Goal: Information Seeking & Learning: Check status

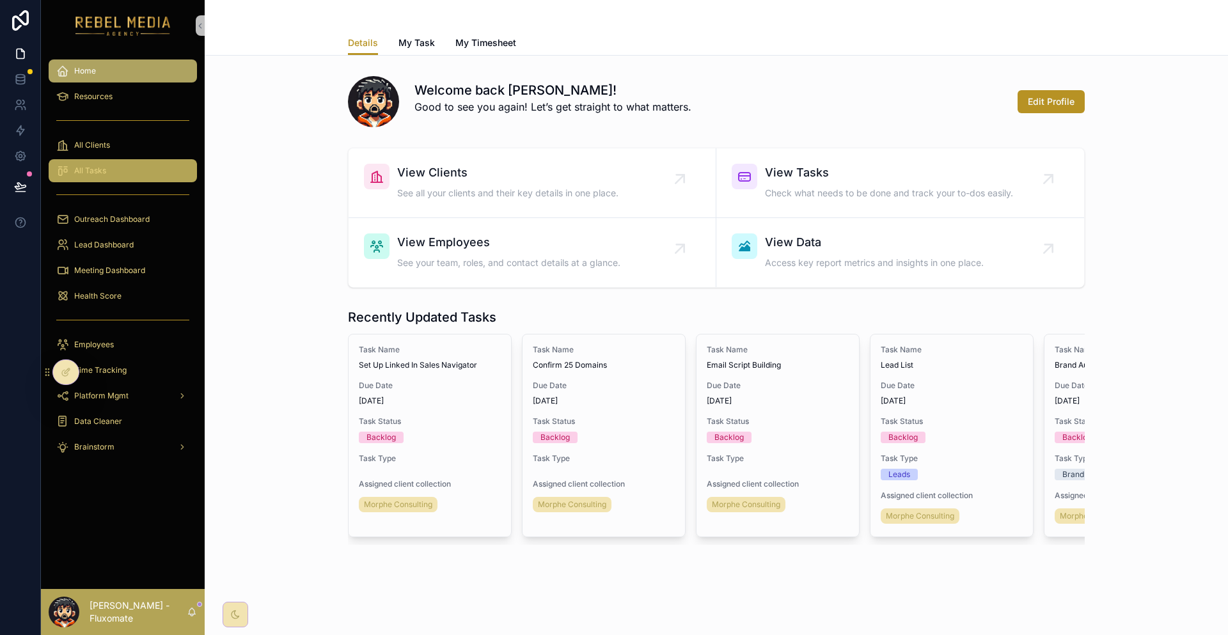
click at [97, 161] on div "All Tasks" at bounding box center [122, 171] width 133 height 20
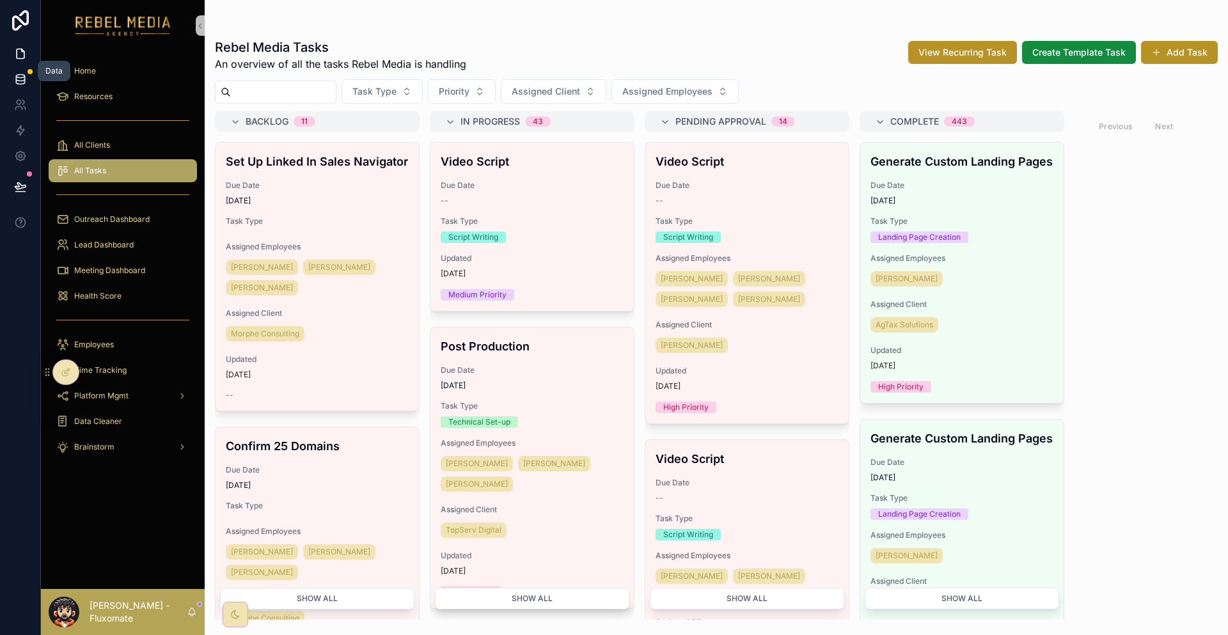
click at [14, 73] on icon at bounding box center [20, 79] width 13 height 13
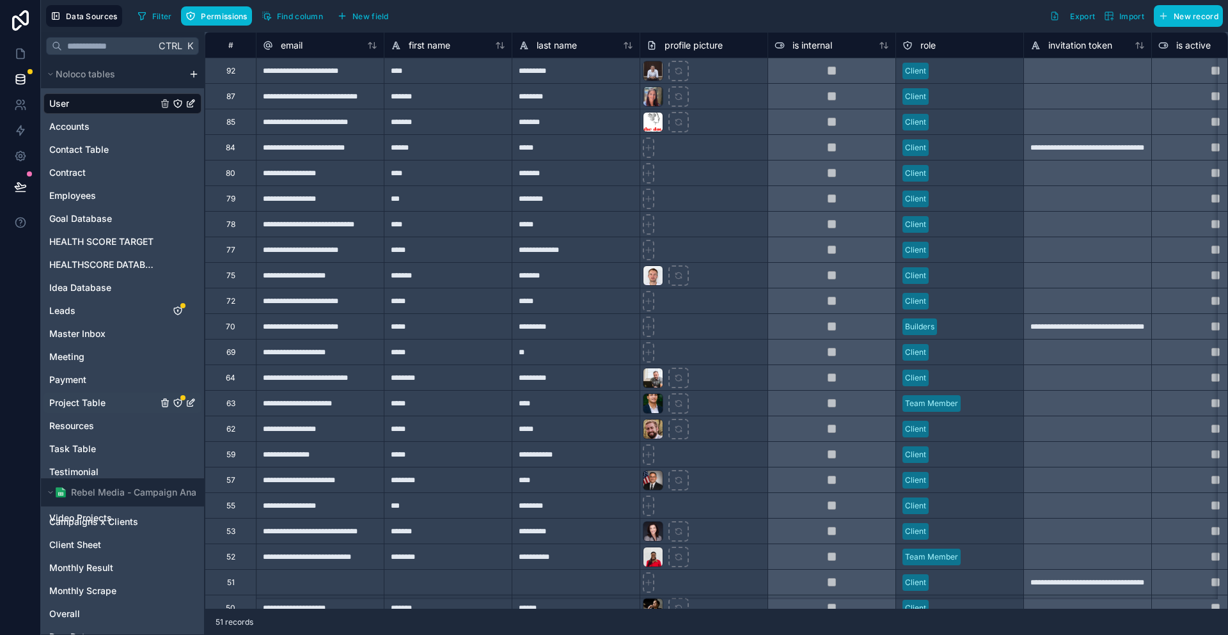
click at [94, 397] on link "Project Table" at bounding box center [103, 403] width 108 height 13
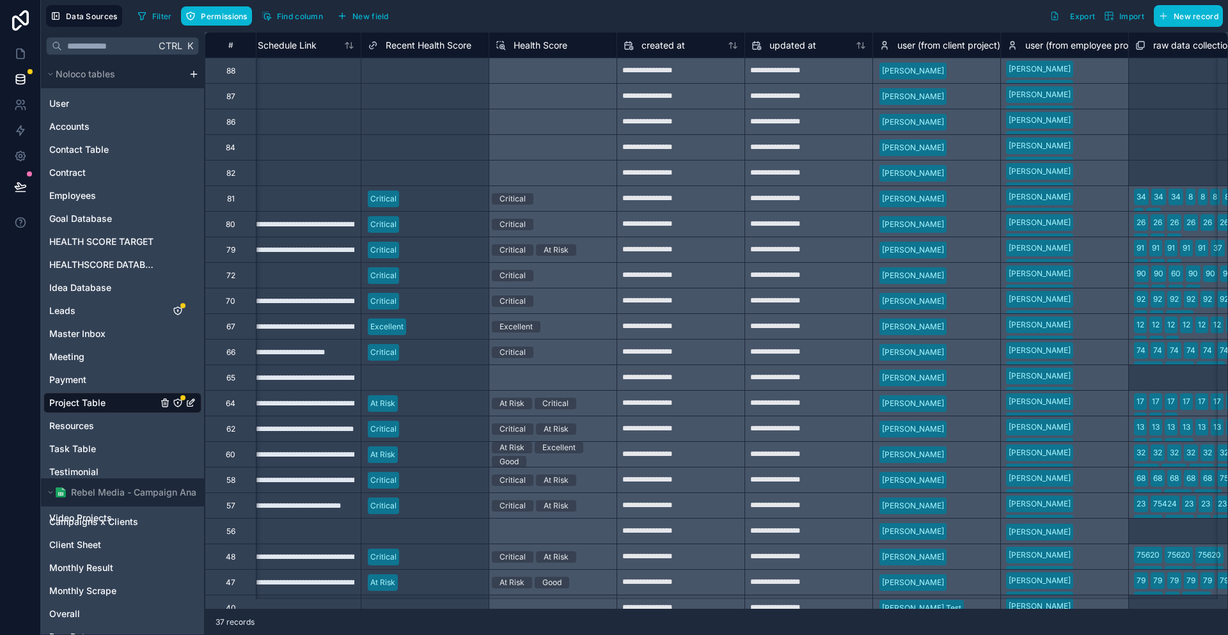
scroll to position [0, 8770]
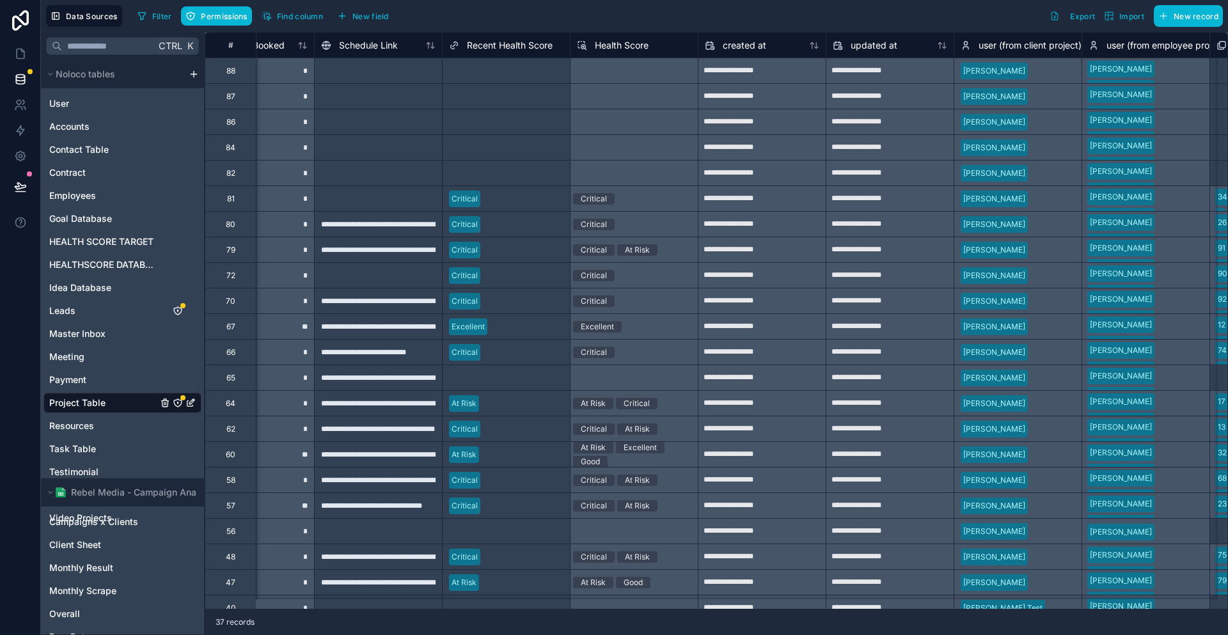
click at [485, 42] on span "Recent Health Score" at bounding box center [510, 45] width 86 height 13
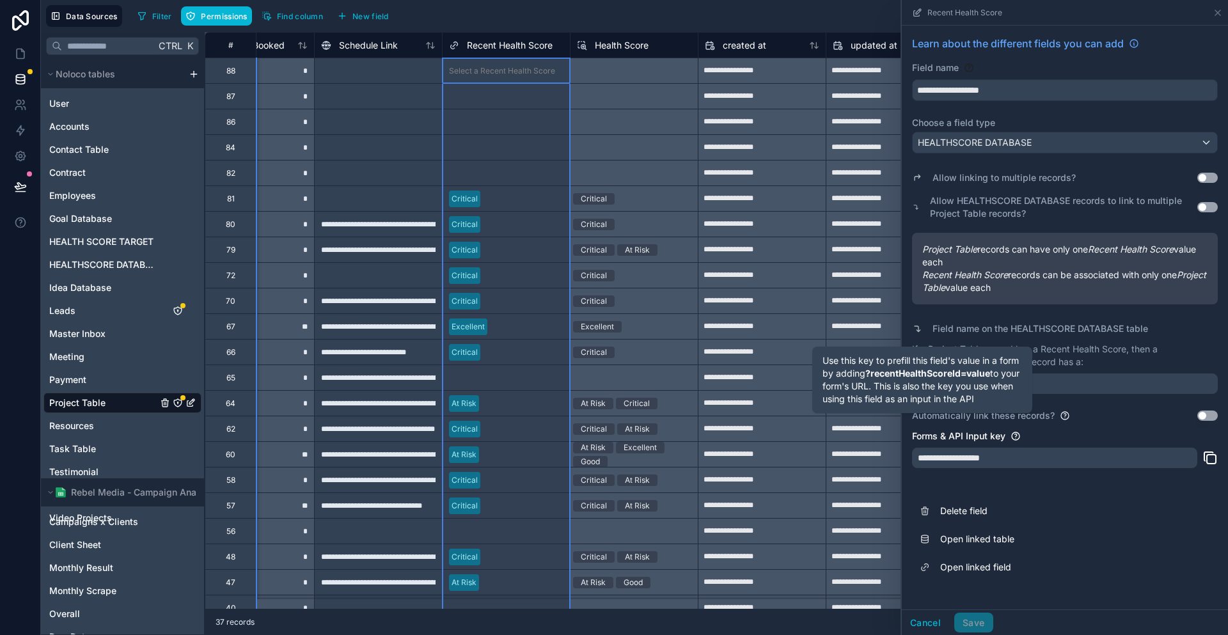
click at [486, 226] on div at bounding box center [525, 224] width 78 height 13
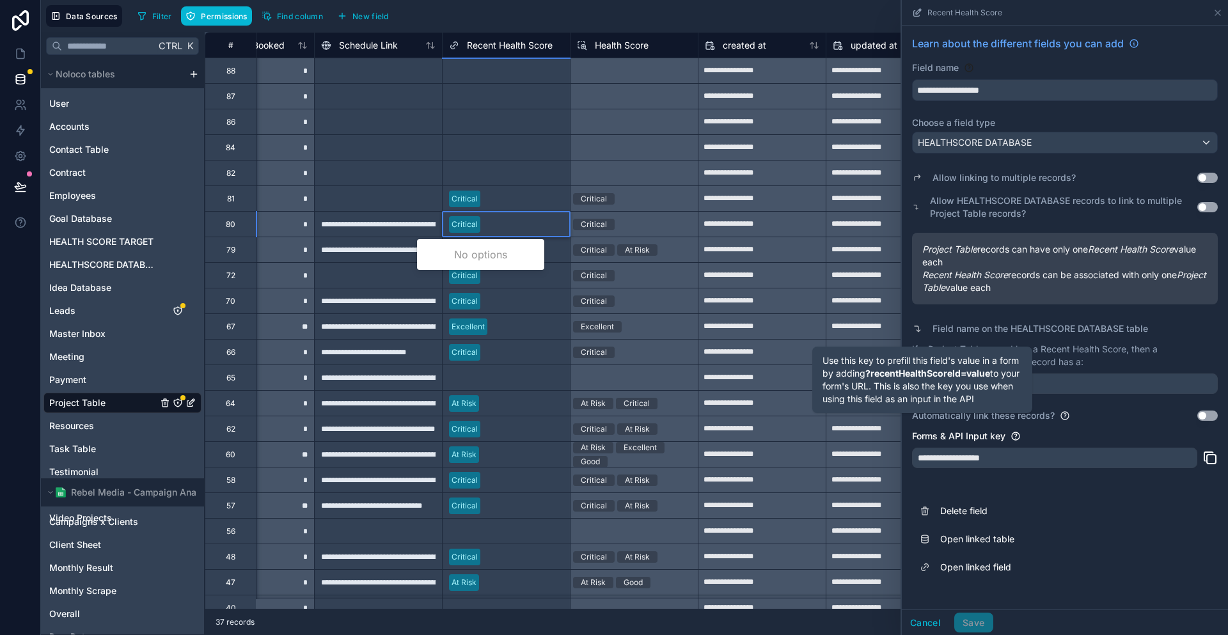
click at [497, 218] on div at bounding box center [525, 224] width 78 height 13
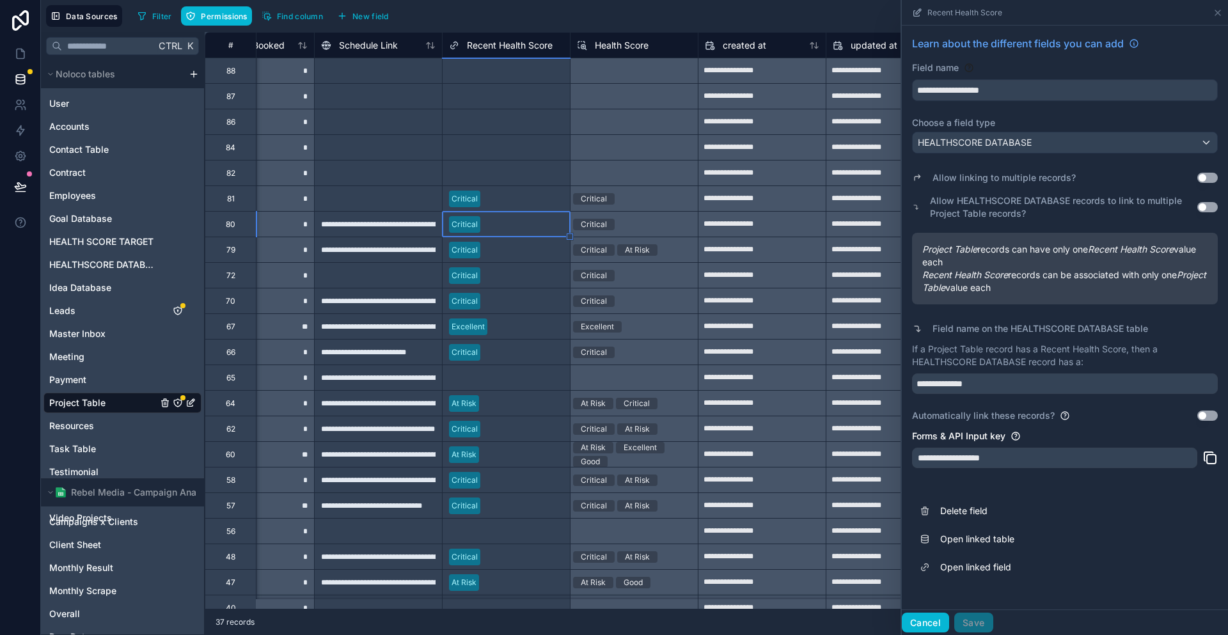
click at [949, 617] on button "Cancel" at bounding box center [925, 623] width 47 height 20
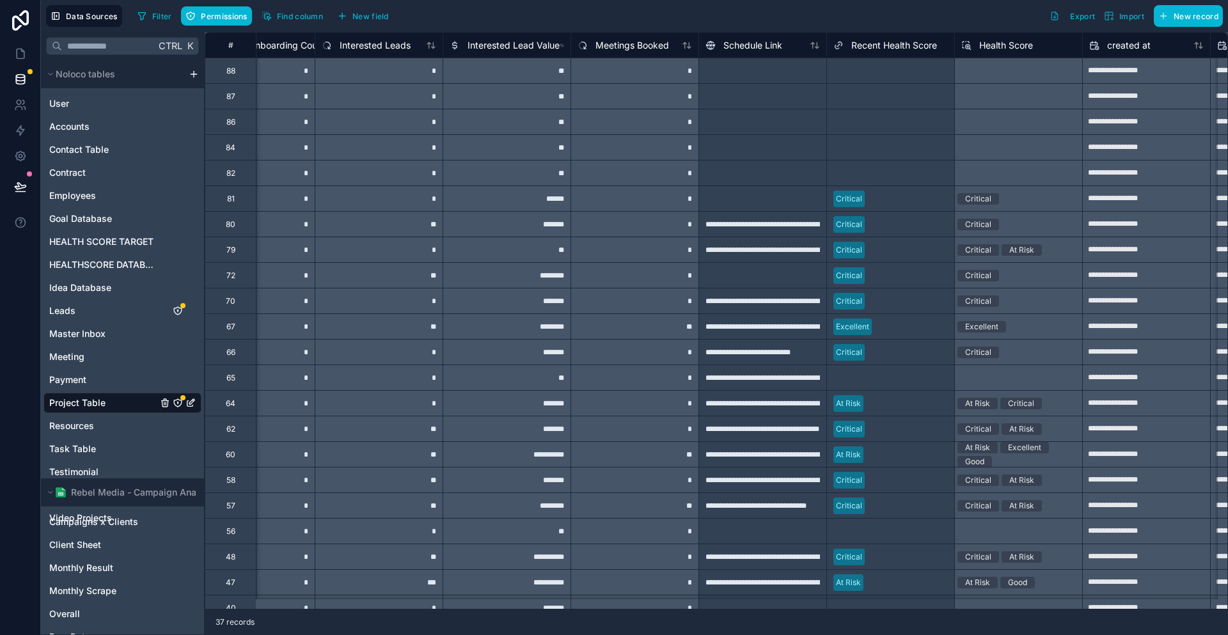
scroll to position [0, 8370]
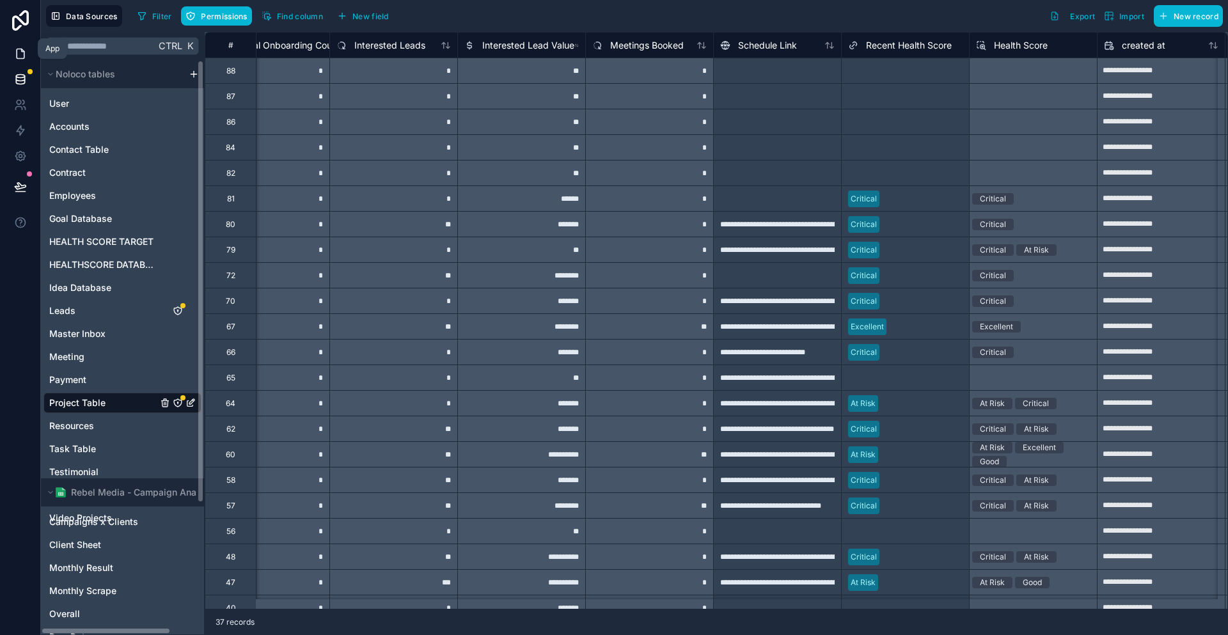
click at [22, 49] on icon at bounding box center [20, 53] width 13 height 13
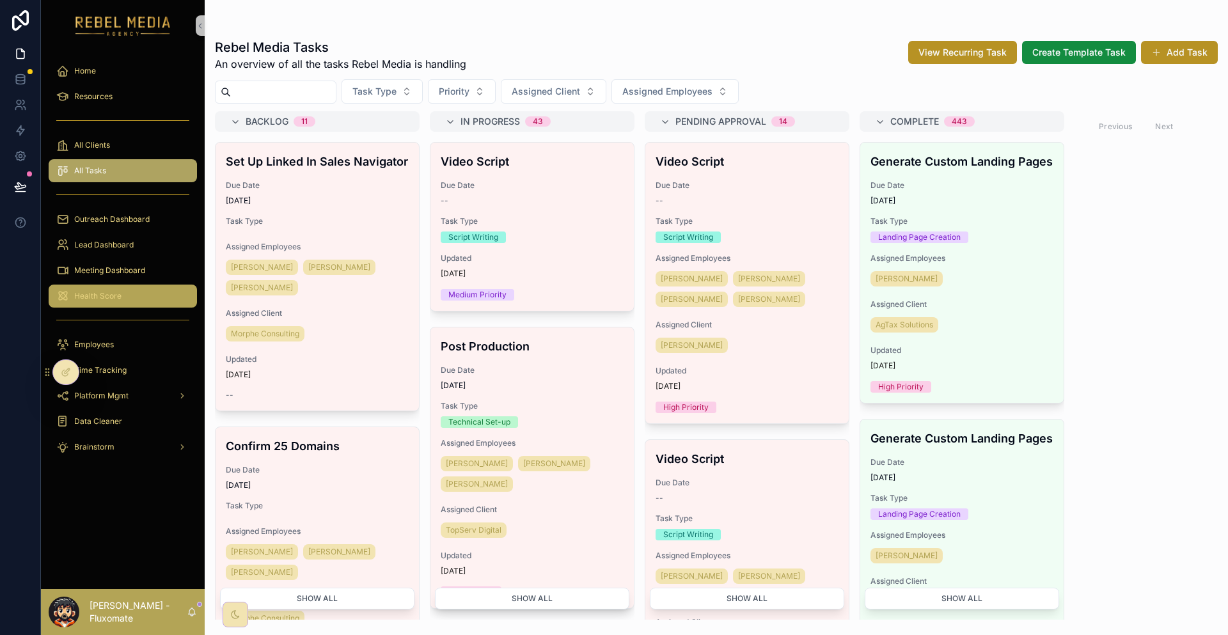
click at [108, 285] on link "Health Score" at bounding box center [123, 296] width 148 height 23
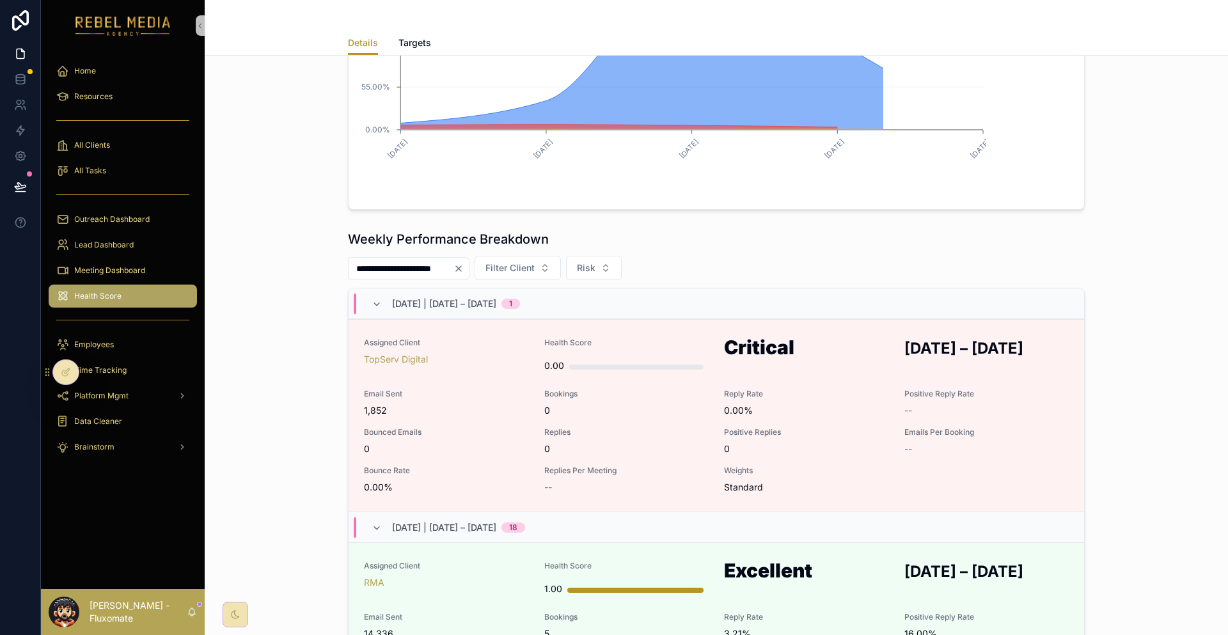
scroll to position [384, 0]
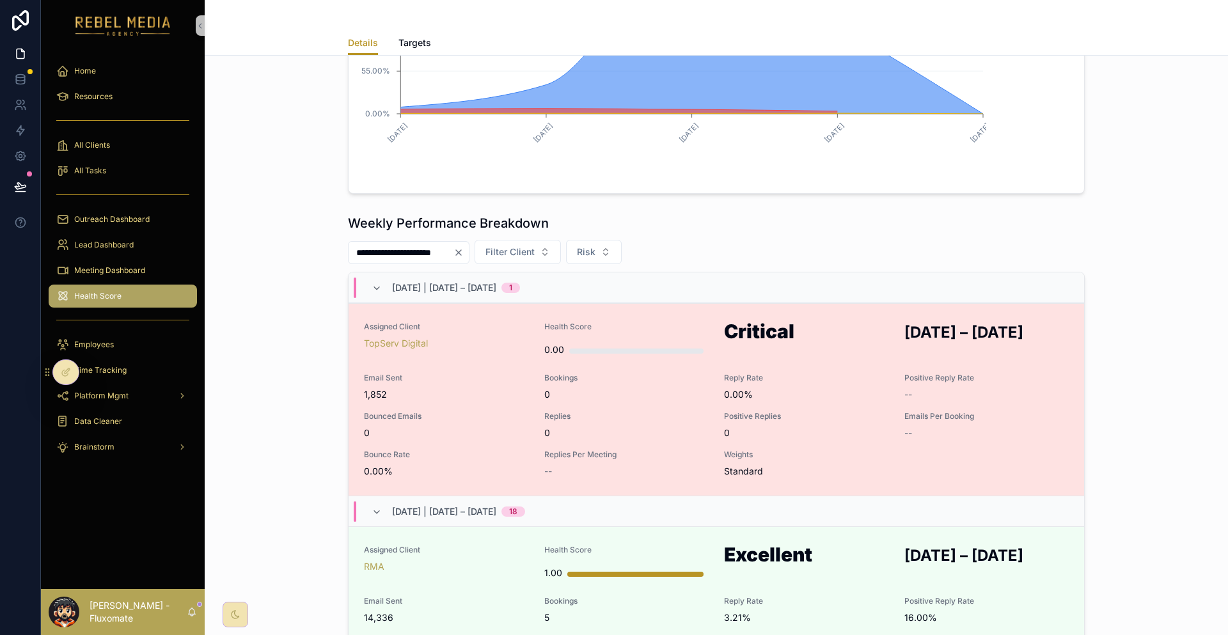
click at [590, 322] on div "Assigned Client TopServ Digital Health Score 0.00 Critical SEP 1 – SEP 7, 2025 …" at bounding box center [716, 400] width 705 height 156
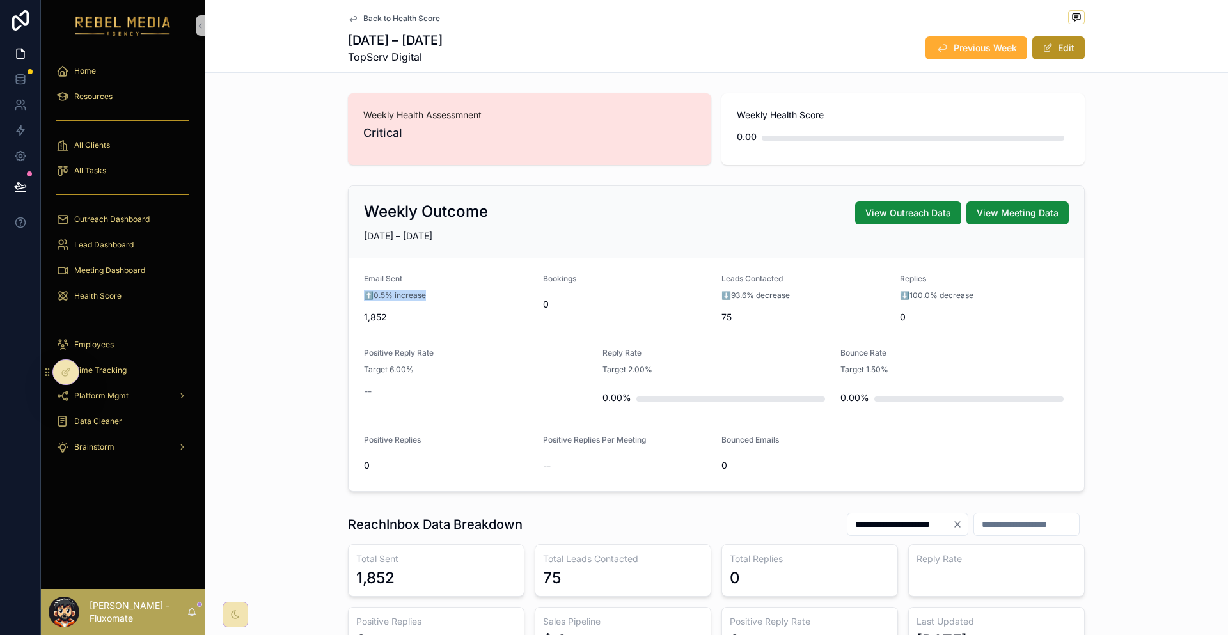
drag, startPoint x: 390, startPoint y: 256, endPoint x: 503, endPoint y: 255, distance: 113.2
click at [503, 258] on form "Email Sent ⬆️0.5% increase 1,852 Bookings 0 Leads Contacted ⬇️93.6% decrease 75…" at bounding box center [717, 374] width 736 height 233
click at [503, 289] on div "⬆️0.5% increase" at bounding box center [448, 295] width 169 height 13
click at [954, 42] on span "Previous Week" at bounding box center [985, 48] width 63 height 13
